Goal: Check status: Check status

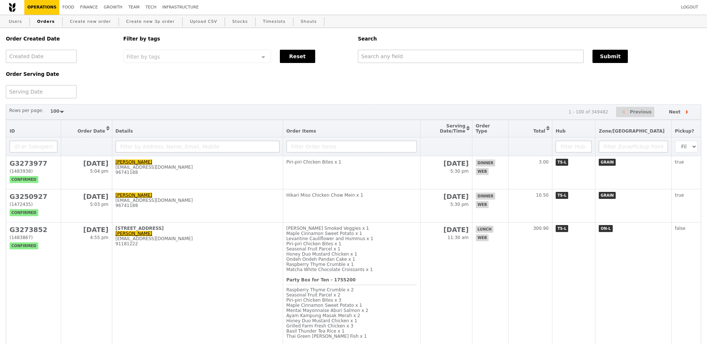
select select "100"
click at [445, 64] on div "Order Created Date Order Serving Date Filter by tags Filter by tags Meal_Plan W…" at bounding box center [352, 63] width 703 height 70
click at [444, 63] on input "text" at bounding box center [469, 56] width 225 height 13
paste input "G3272370"
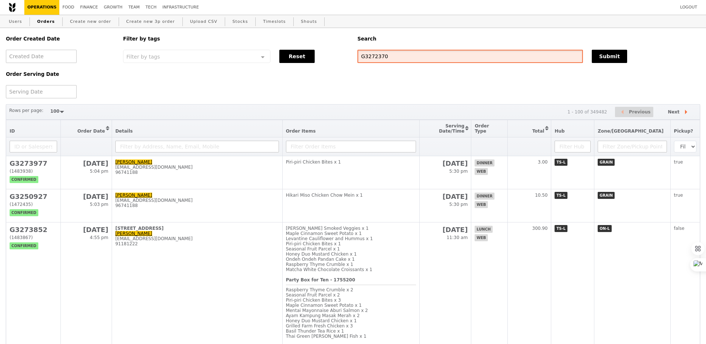
type input "G3272370"
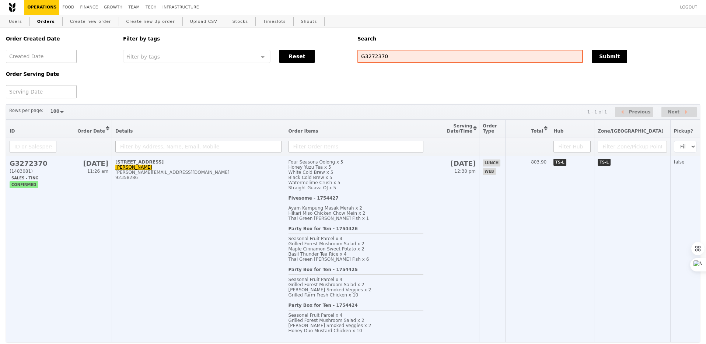
click at [398, 226] on div "Fivesome - 1754427 Ayam Kampung Masak Merah x 2 Hikari Miso Chicken Chow Mein x…" at bounding box center [355, 211] width 135 height 31
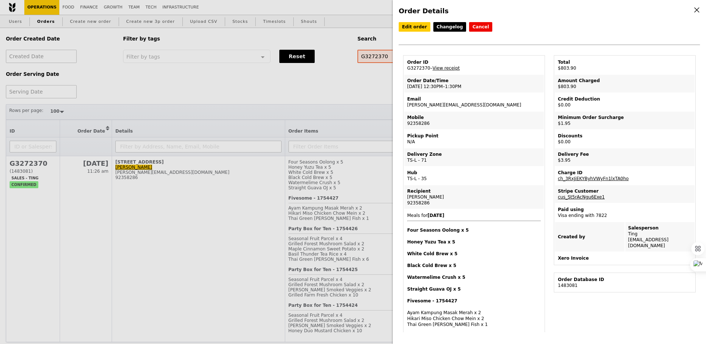
click at [424, 87] on td "Order Date/Time [DATE] 12:30PM–1:30PM" at bounding box center [474, 84] width 140 height 18
copy td "[DATE] 12:30PM–1:30PM"
click at [560, 69] on td "Total $803.90" at bounding box center [625, 65] width 140 height 18
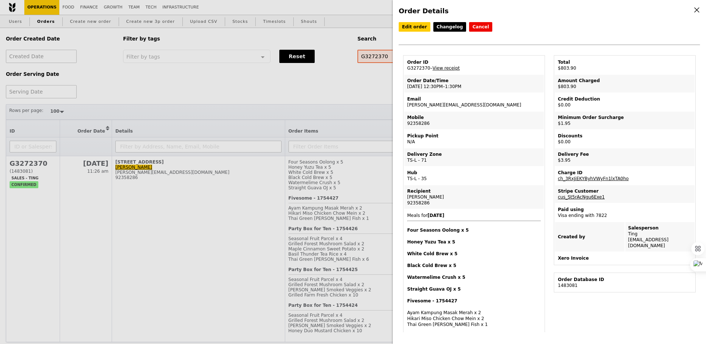
click at [560, 69] on td "Total $803.90" at bounding box center [625, 65] width 140 height 18
copy td "$803.90"
click at [411, 67] on td "Order ID G3272370 – View receipt" at bounding box center [474, 65] width 140 height 18
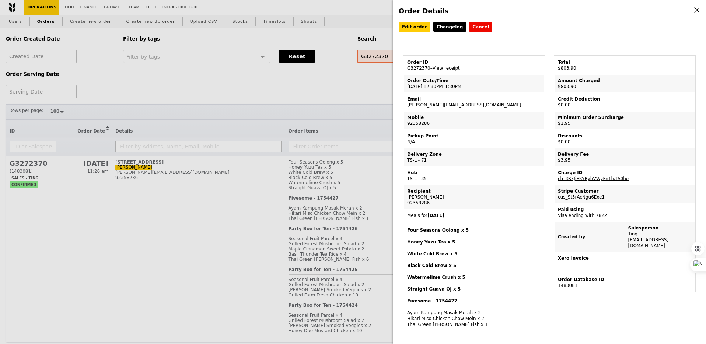
copy td "G3272370"
click at [620, 179] on link "ch_3RxJiEKYByhVWyFn1lxTA0ho" at bounding box center [593, 178] width 71 height 5
